Goal: Information Seeking & Learning: Learn about a topic

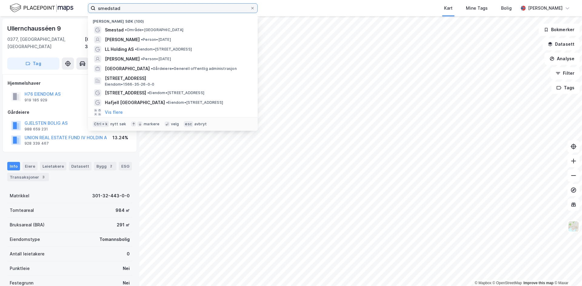
drag, startPoint x: 143, startPoint y: 12, endPoint x: 61, endPoint y: 15, distance: 81.2
click at [61, 15] on div "smedstad Nylige søk (100) Smestad • Område • Smestad, [GEOGRAPHIC_DATA] [PERSON…" at bounding box center [291, 8] width 582 height 16
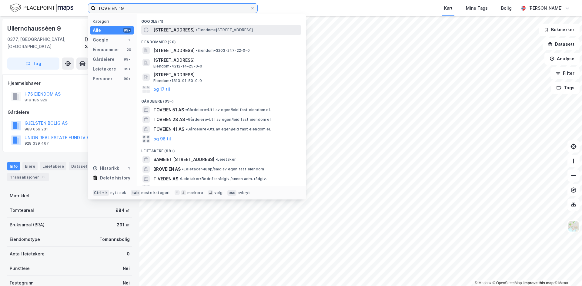
type input "TOVEIEN 19"
click at [227, 29] on span "• Eiendom • [STREET_ADDRESS]" at bounding box center [224, 30] width 57 height 5
